Goal: Use online tool/utility: Use online tool/utility

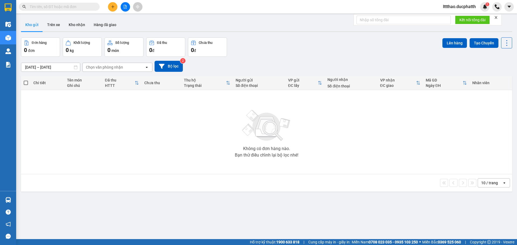
click at [61, 7] on input "text" at bounding box center [61, 7] width 63 height 6
paste input "0947070879"
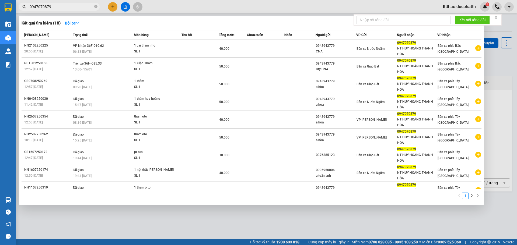
type input "0947070879"
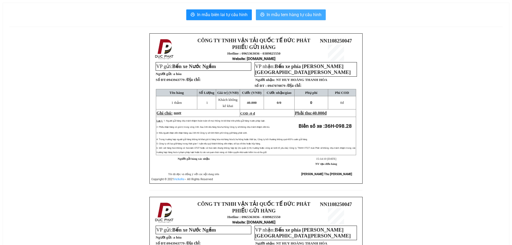
click at [303, 13] on span "In mẫu tem hàng tự cấu hình" at bounding box center [294, 14] width 55 height 7
click at [274, 15] on span "In mẫu tem hàng tự cấu hình" at bounding box center [294, 14] width 55 height 7
